Goal: Navigation & Orientation: Find specific page/section

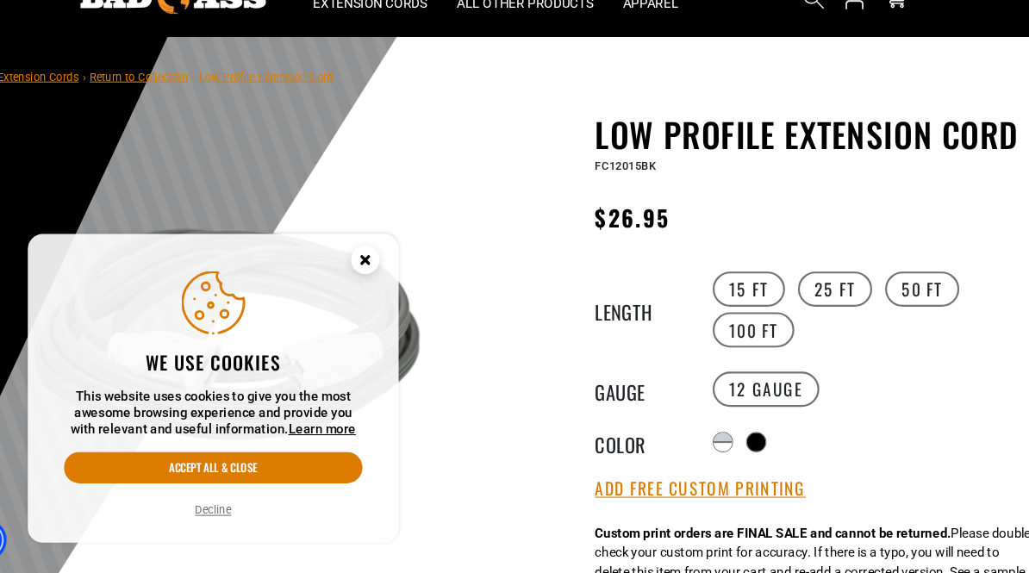
scroll to position [39, 0]
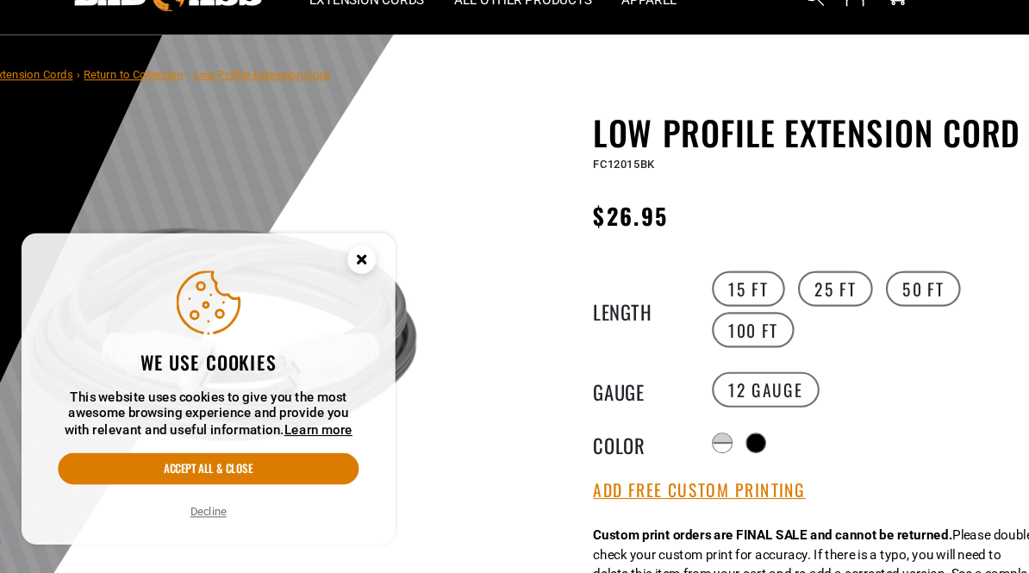
click at [370, 270] on circle "Close this option" at bounding box center [383, 283] width 26 height 26
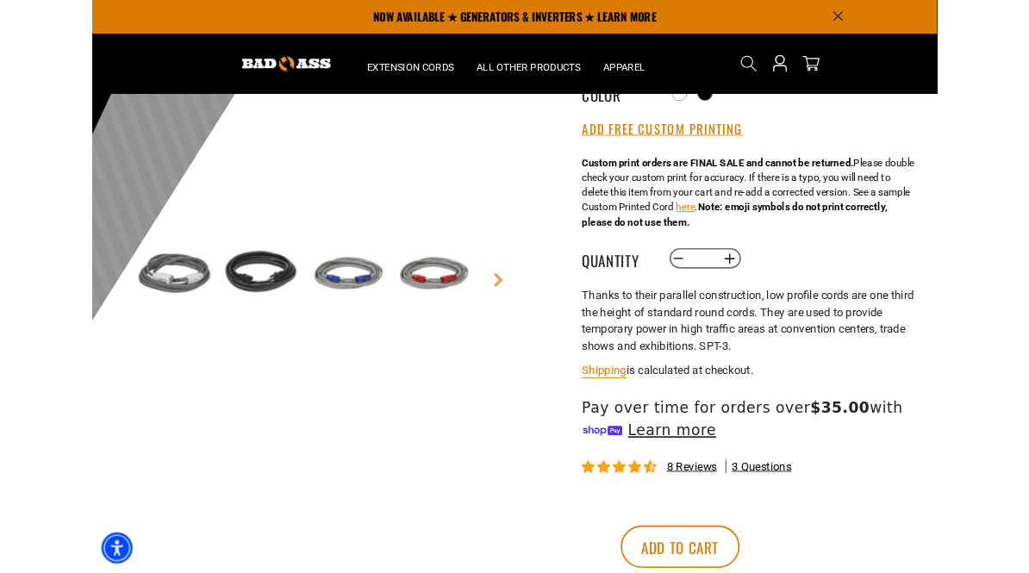
scroll to position [0, 0]
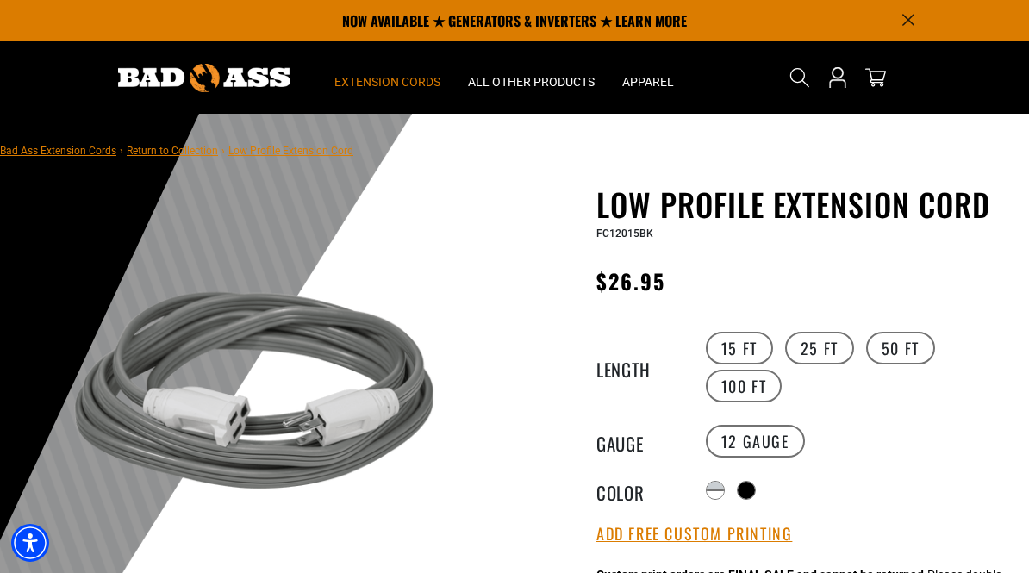
click at [376, 85] on span "Extension Cords" at bounding box center [387, 82] width 106 height 16
click at [387, 83] on span "Extension Cords" at bounding box center [387, 82] width 106 height 16
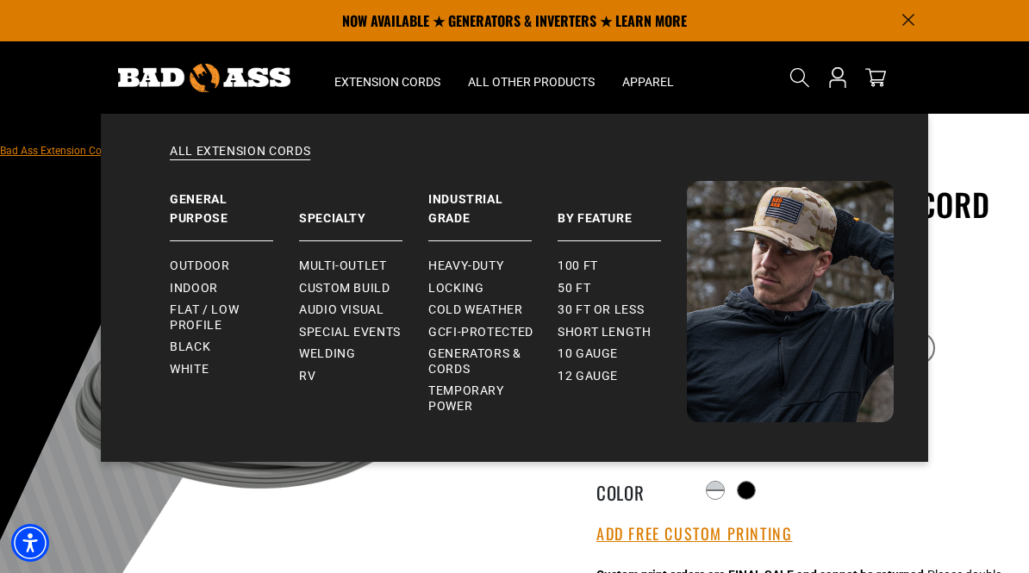
click at [359, 283] on span "Custom Build" at bounding box center [344, 289] width 91 height 16
click at [314, 257] on link "Multi-Outlet" at bounding box center [363, 266] width 129 height 22
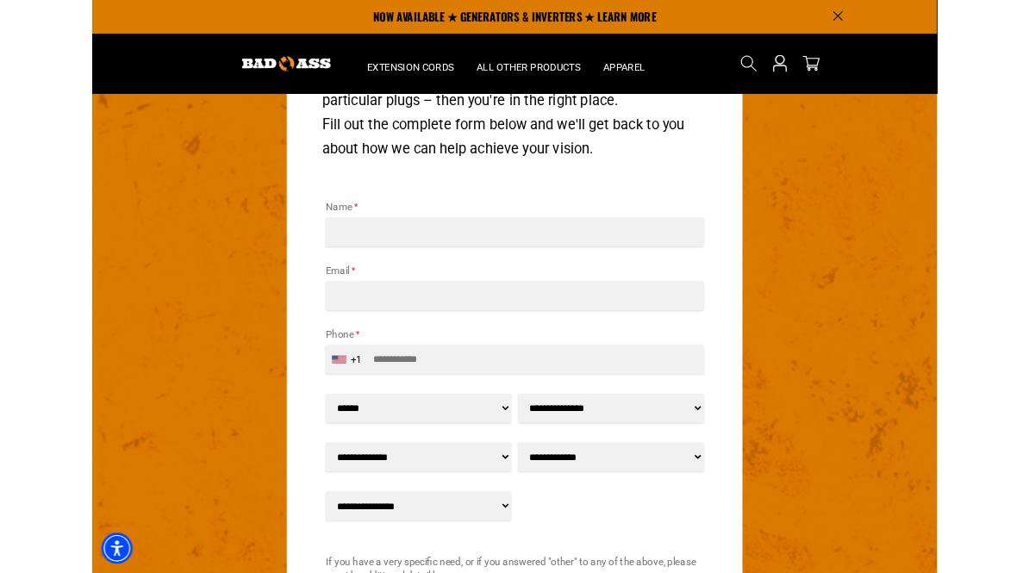
scroll to position [2025, 0]
